Goal: Transaction & Acquisition: Obtain resource

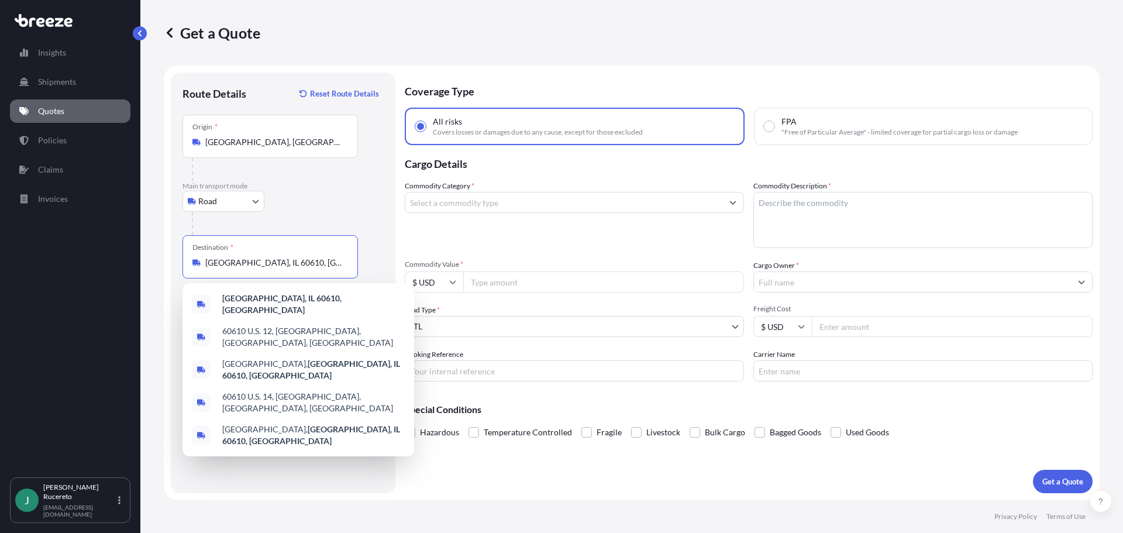
select select "Road"
select select "1"
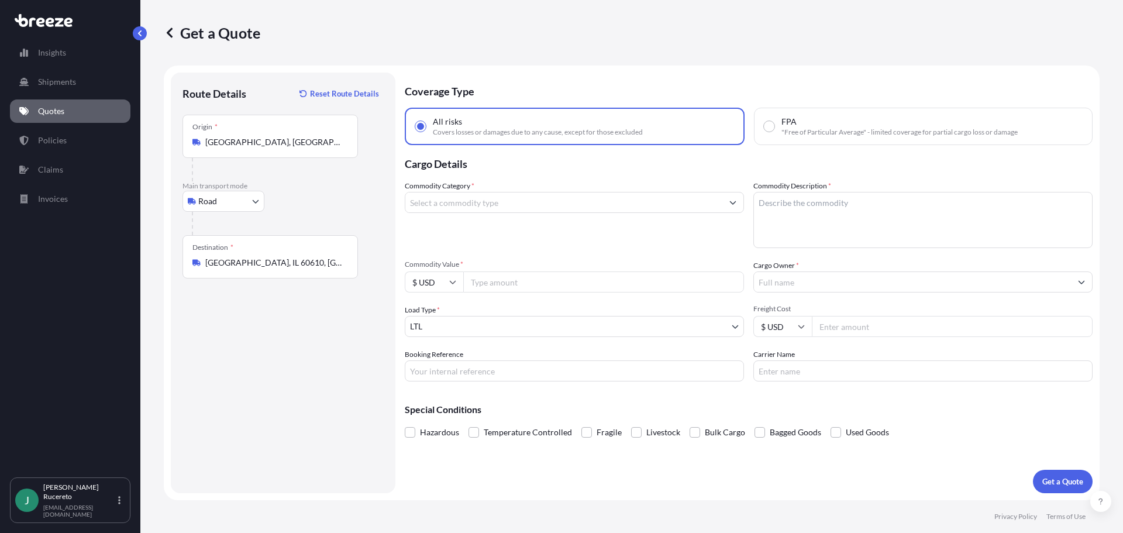
click at [469, 331] on body "Insights Shipments Quotes Policies Claims Invoices J [PERSON_NAME] [EMAIL_ADDRE…" at bounding box center [561, 266] width 1123 height 533
click at [421, 377] on input "Booking Reference" at bounding box center [574, 370] width 339 height 21
paste input "124368016"
type input "124368016"
click at [444, 206] on input "Commodity Category *" at bounding box center [563, 202] width 317 height 21
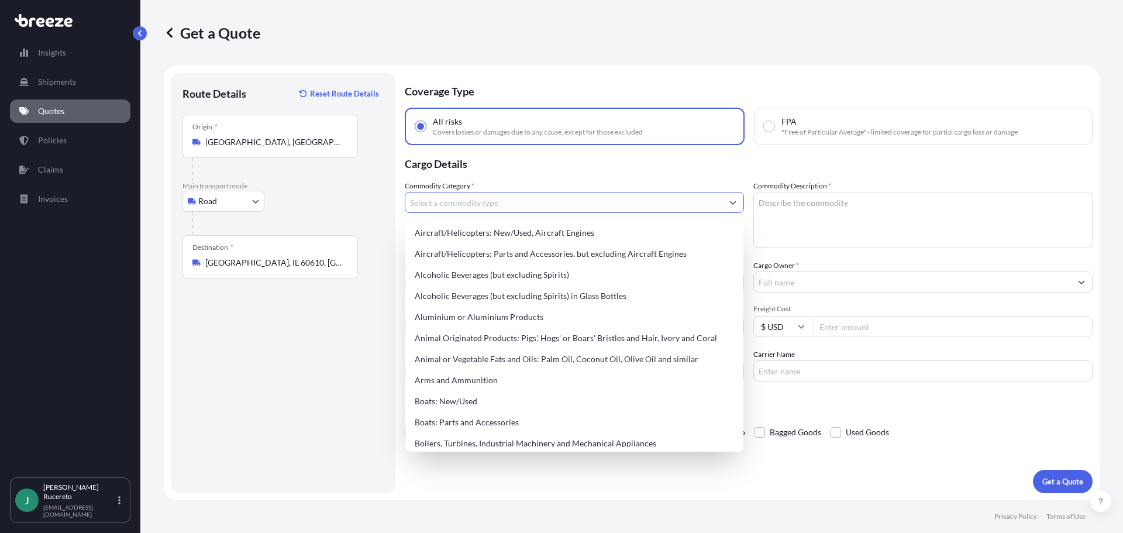
click at [447, 199] on input "Commodity Category *" at bounding box center [563, 202] width 317 height 21
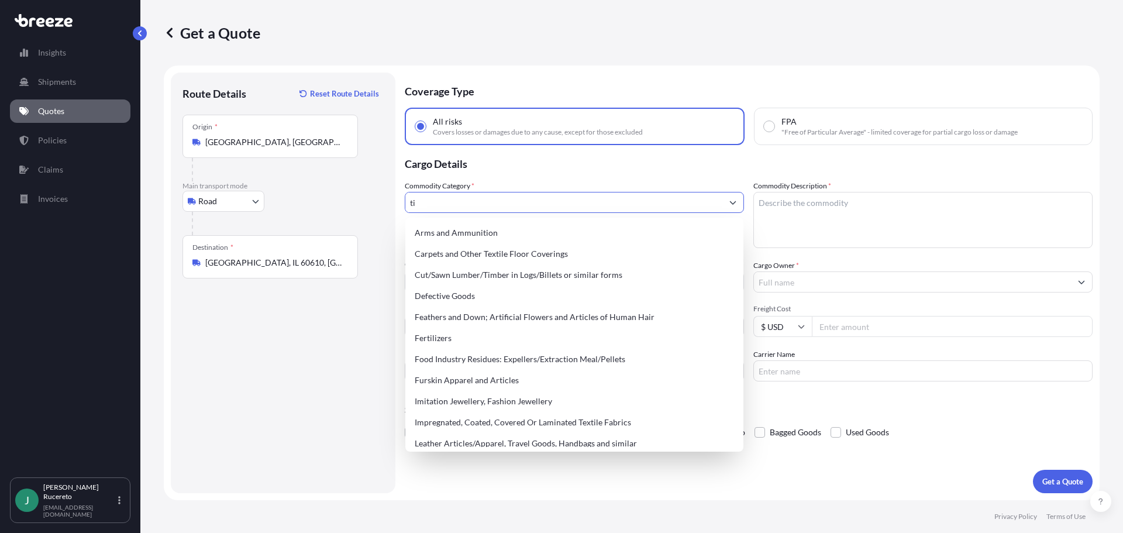
type input "t"
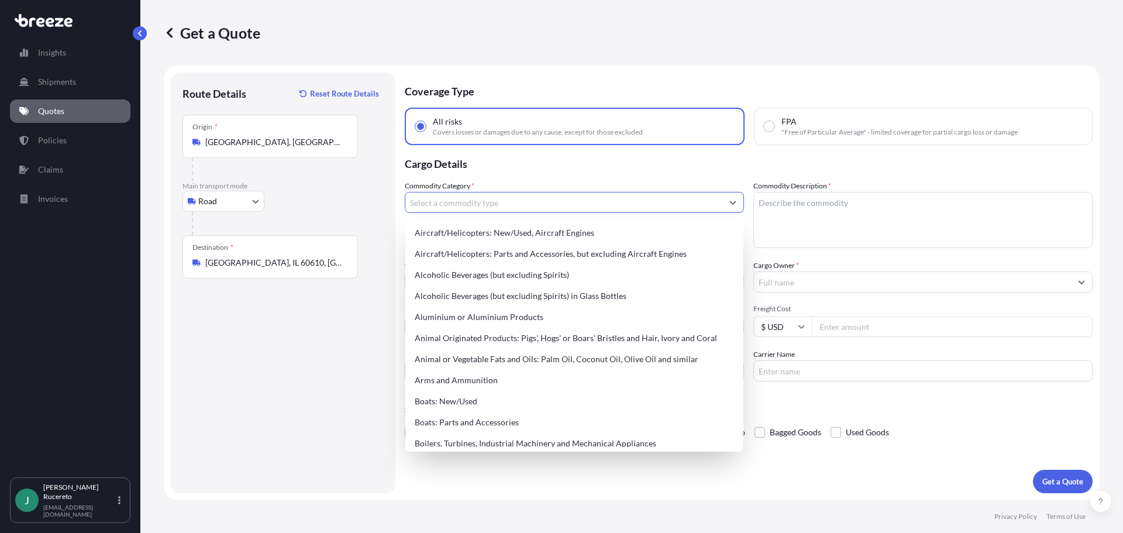
type input "="
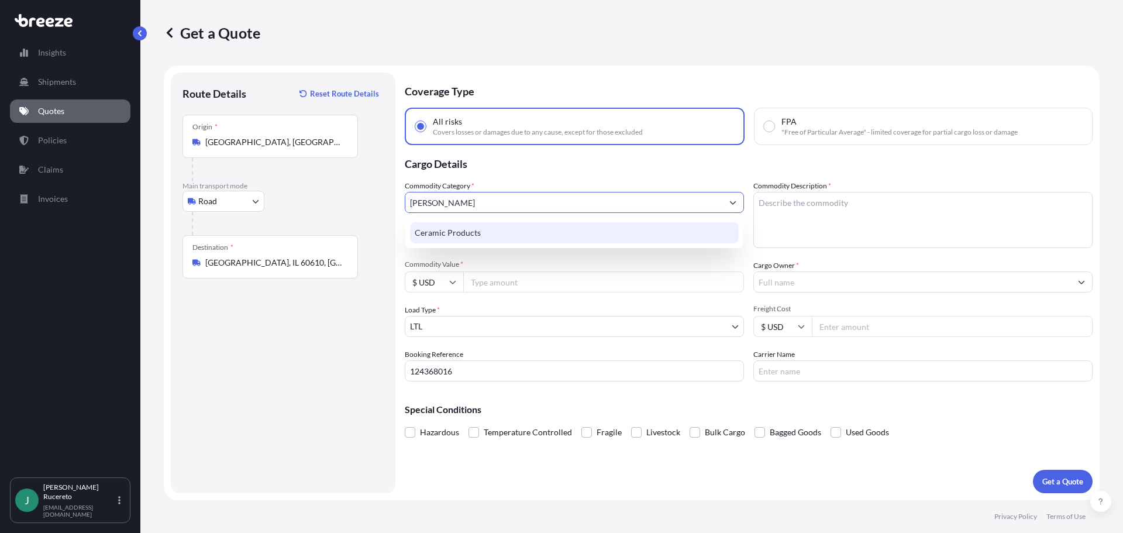
click at [451, 228] on div "Ceramic Products" at bounding box center [574, 232] width 329 height 21
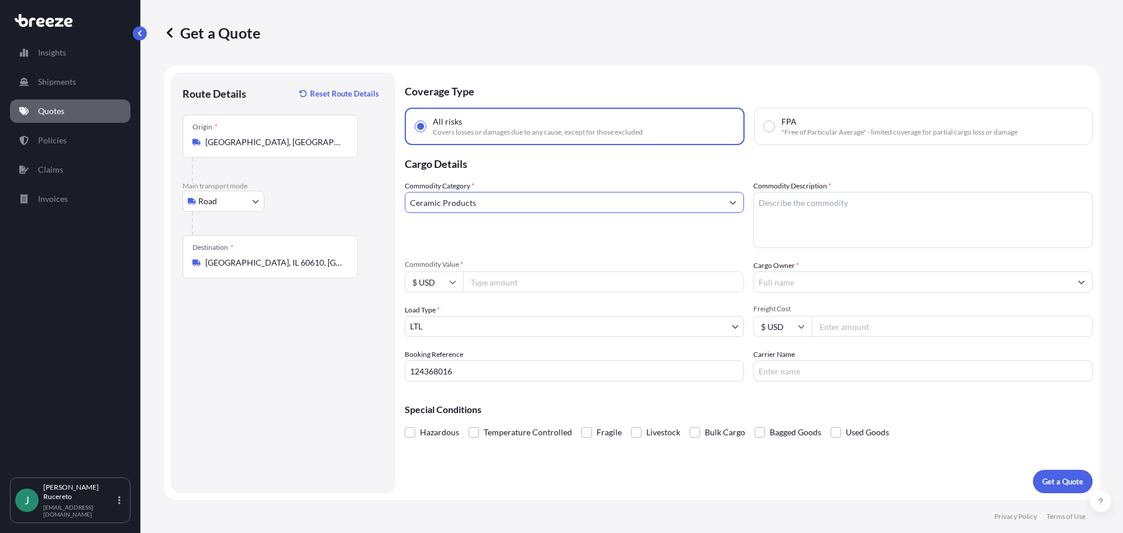
type input "Ceramic Products"
click at [792, 216] on textarea "Commodity Description *" at bounding box center [922, 220] width 339 height 56
type textarea "Ceramic Tile"
click at [651, 254] on div "Commodity Category * Ceramic Products Commodity Description * Ceramic Tile Comm…" at bounding box center [749, 280] width 688 height 201
click at [483, 285] on input "Commodity Value *" at bounding box center [603, 281] width 281 height 21
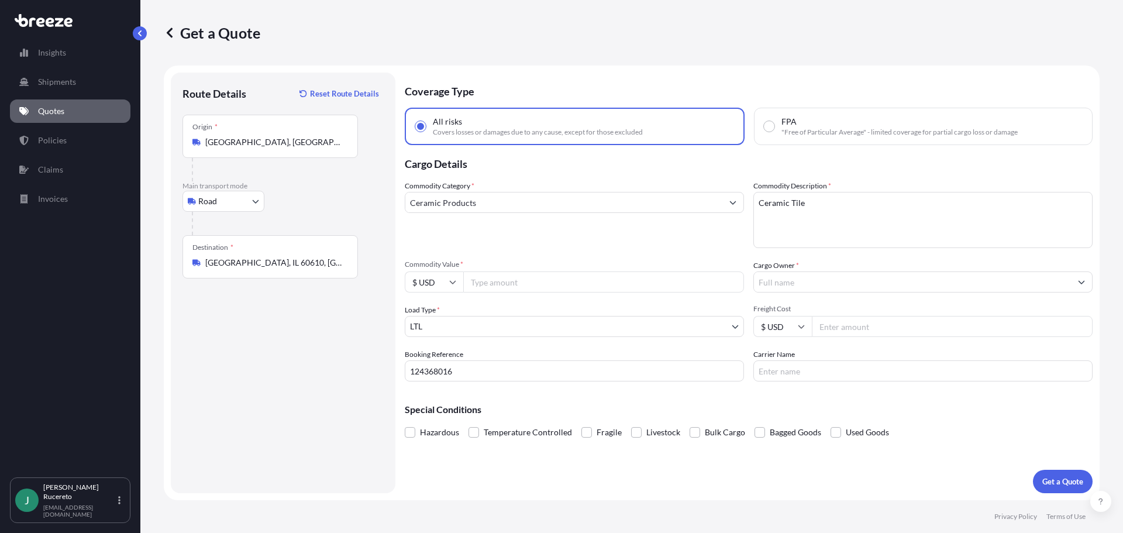
click at [496, 281] on input "Commodity Value *" at bounding box center [603, 281] width 281 height 21
type input "16937"
click at [548, 234] on div "Commodity Category * Ceramic Products" at bounding box center [574, 214] width 339 height 68
click at [796, 282] on input "Cargo Owner *" at bounding box center [912, 281] width 317 height 21
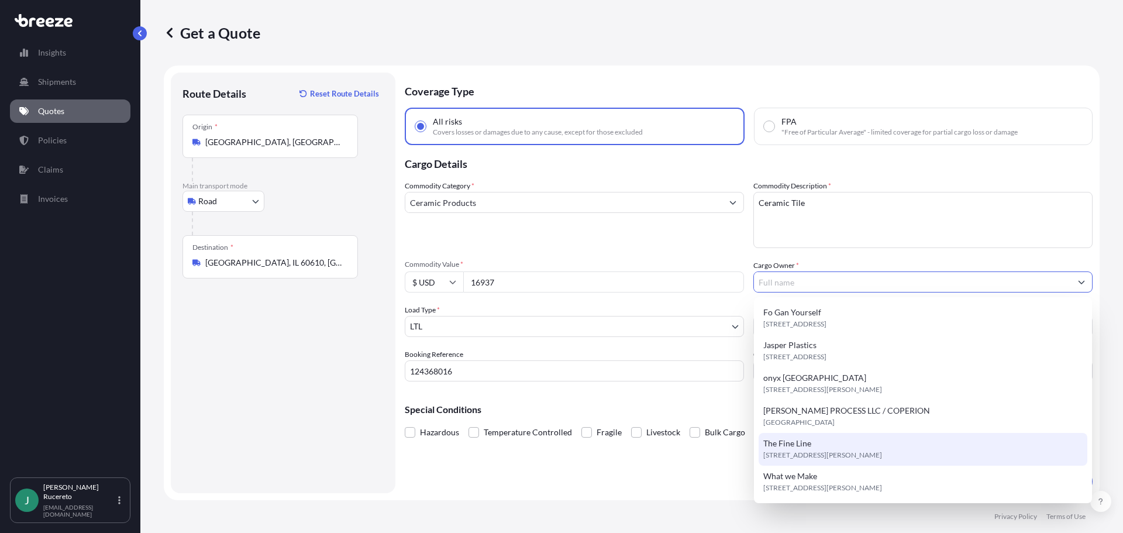
click at [784, 451] on span "[STREET_ADDRESS][PERSON_NAME]" at bounding box center [822, 455] width 119 height 12
type input "The Fine Line"
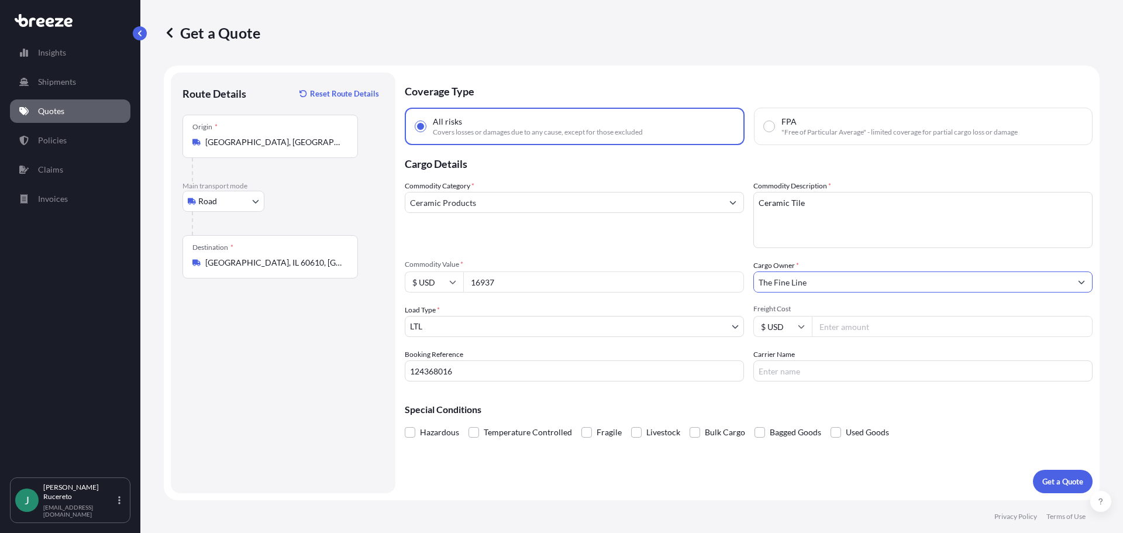
click at [843, 321] on input "Freight Cost" at bounding box center [952, 326] width 281 height 21
click at [678, 409] on p "Special Conditions" at bounding box center [749, 409] width 688 height 9
click at [807, 368] on input "Carrier Name" at bounding box center [922, 370] width 339 height 21
drag, startPoint x: 847, startPoint y: 323, endPoint x: 815, endPoint y: 330, distance: 32.3
click at [810, 336] on div "$ USD 333.35" at bounding box center [922, 326] width 339 height 21
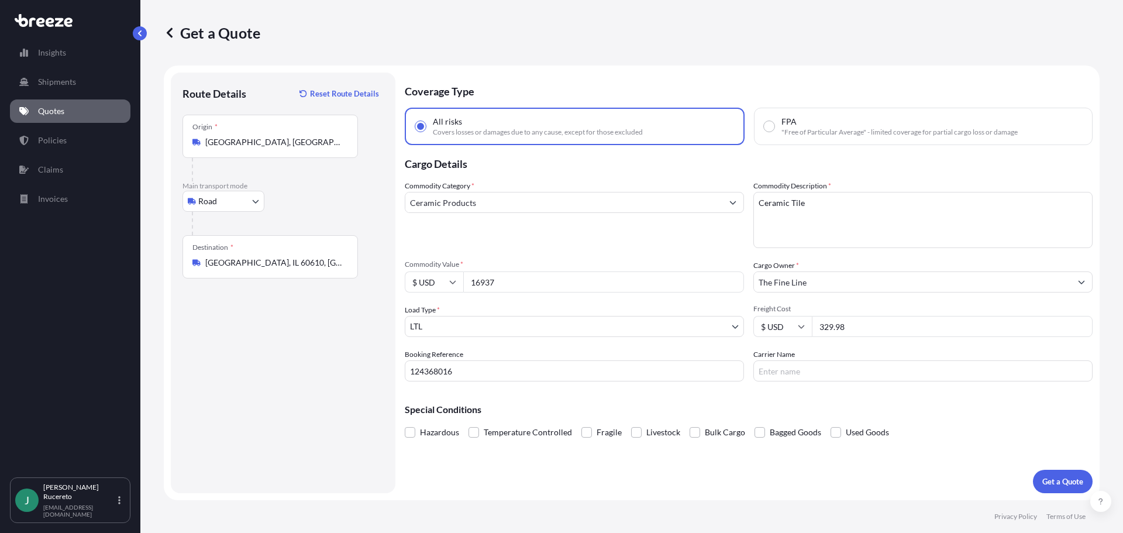
type input "329.98"
drag, startPoint x: 774, startPoint y: 370, endPoint x: 775, endPoint y: 378, distance: 7.8
click at [774, 370] on input "Carrier Name" at bounding box center [922, 370] width 339 height 21
type input "ABF Freight"
click at [1058, 484] on p "Get a Quote" at bounding box center [1062, 481] width 41 height 12
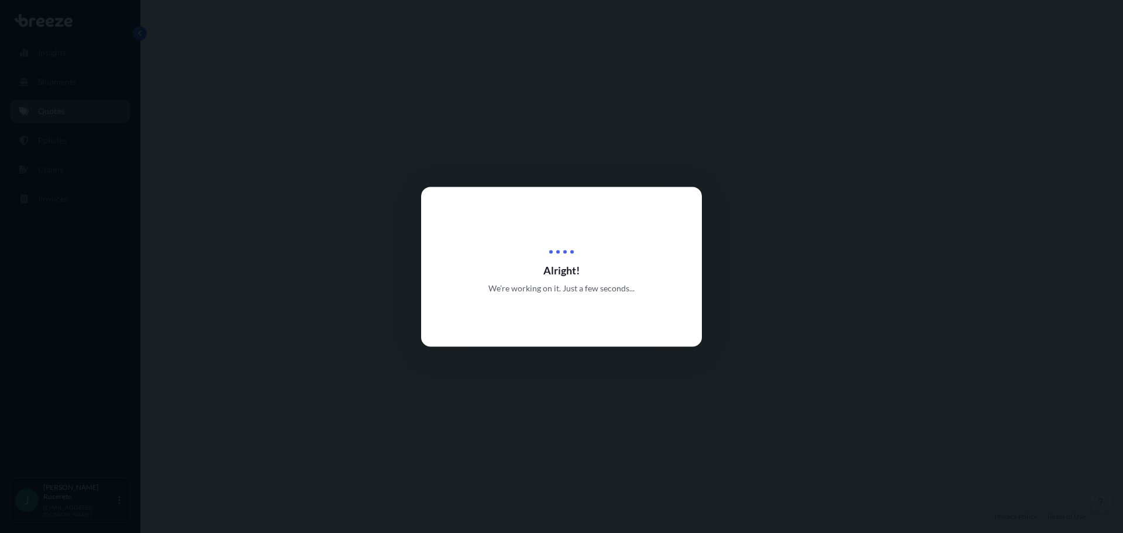
select select "Road"
select select "1"
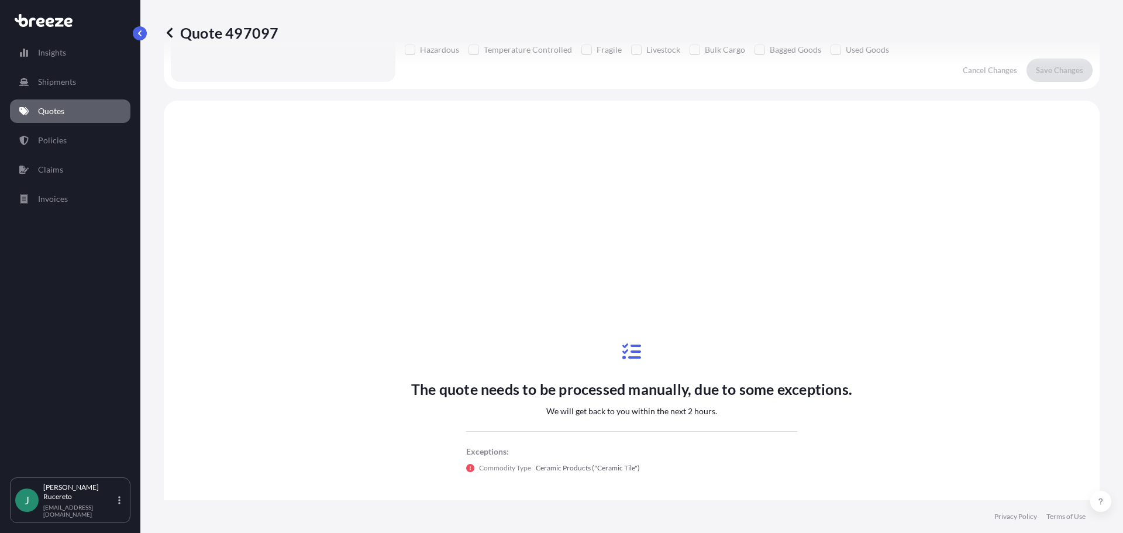
scroll to position [425, 0]
